Goal: Obtain resource: Obtain resource

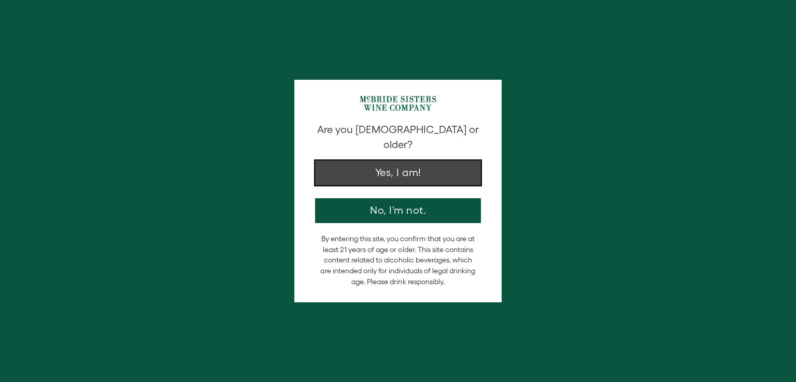
click at [400, 161] on button "Yes, I am!" at bounding box center [398, 173] width 166 height 25
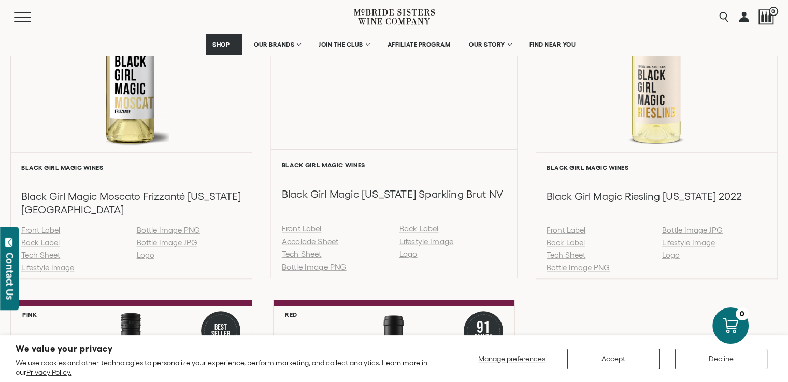
scroll to position [881, 0]
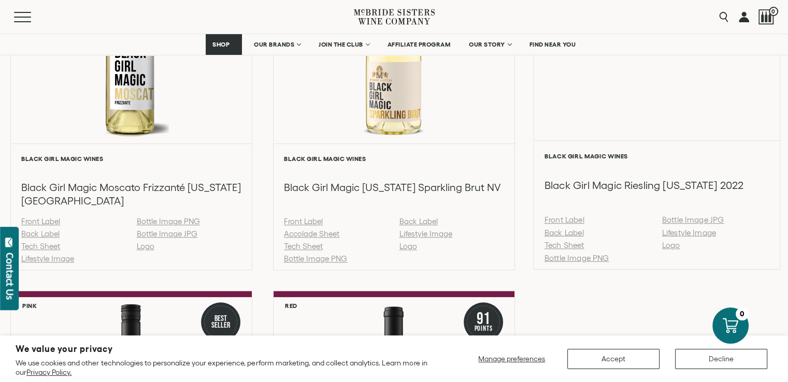
click at [560, 245] on link "Tech Sheet" at bounding box center [565, 245] width 40 height 9
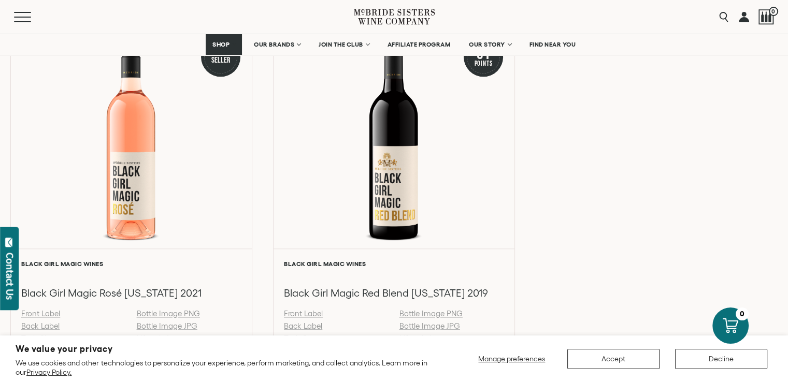
scroll to position [1244, 0]
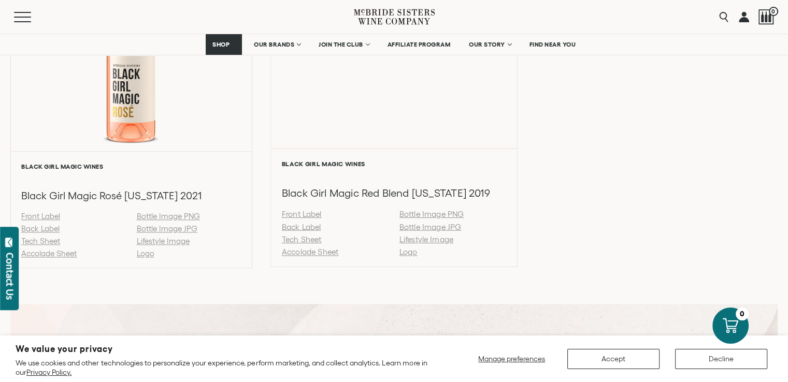
click at [305, 237] on link "Tech Sheet" at bounding box center [302, 239] width 40 height 9
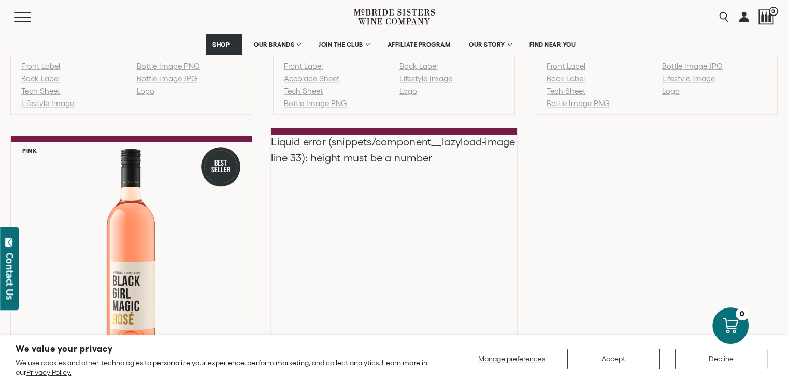
scroll to position [984, 0]
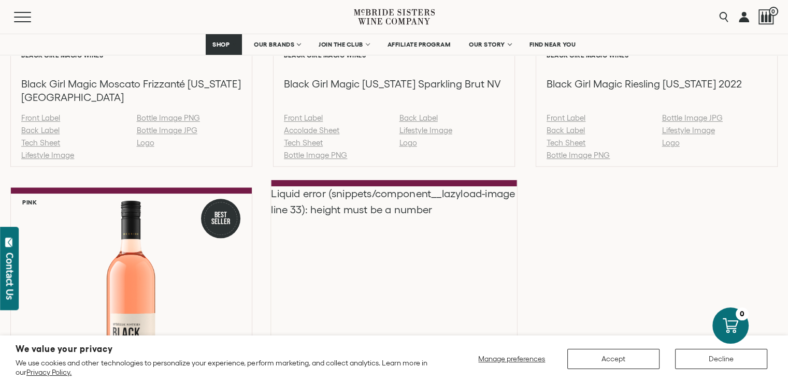
click at [371, 228] on div "Liquid error (snippets/component__lazyload-image line 33): height must be a num…" at bounding box center [394, 297] width 246 height 221
click at [394, 283] on div "Liquid error (snippets/component__lazyload-image line 33): height must be a num…" at bounding box center [394, 297] width 246 height 221
click at [379, 206] on div "Liquid error (snippets/component__lazyload-image line 33): height must be a num…" at bounding box center [394, 297] width 246 height 221
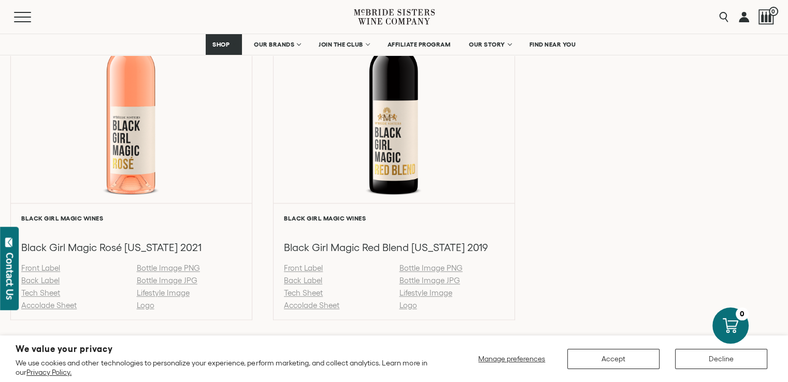
scroll to position [1244, 0]
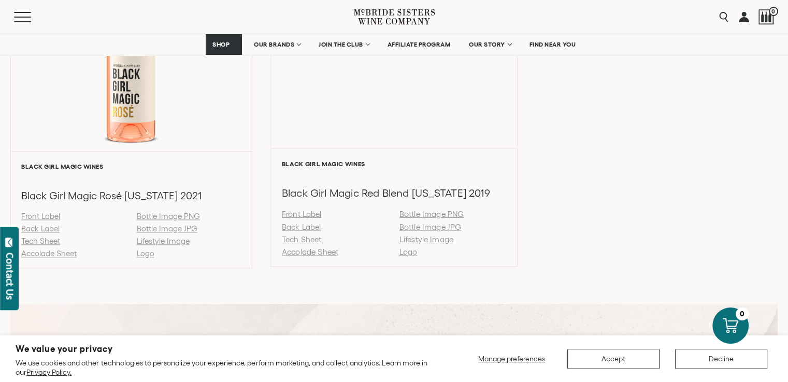
click at [330, 252] on link "Accolade Sheet" at bounding box center [310, 252] width 56 height 9
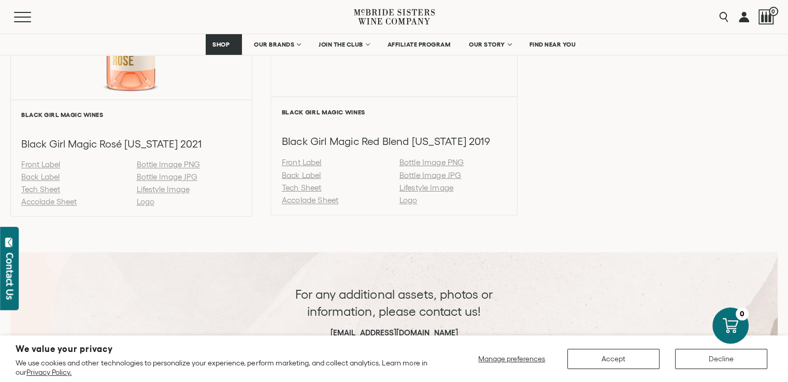
scroll to position [1295, 0]
click at [306, 189] on link "Tech Sheet" at bounding box center [302, 187] width 40 height 9
